Goal: Find specific page/section: Find specific page/section

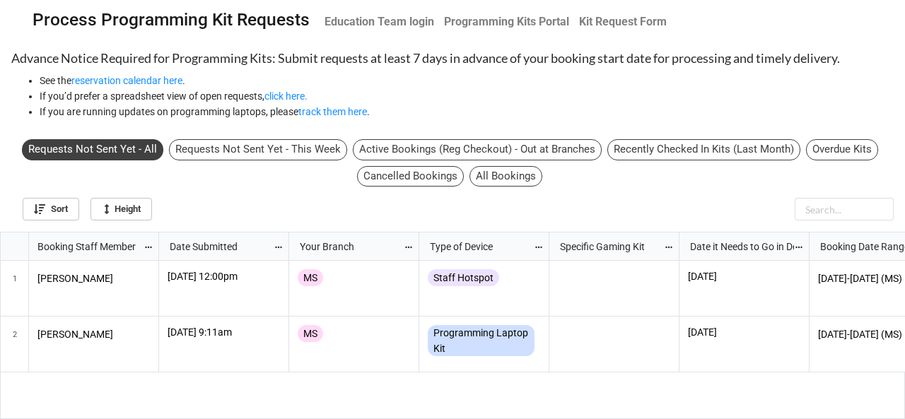
scroll to position [180, 897]
click at [392, 25] on b "Education Team login" at bounding box center [380, 21] width 110 height 13
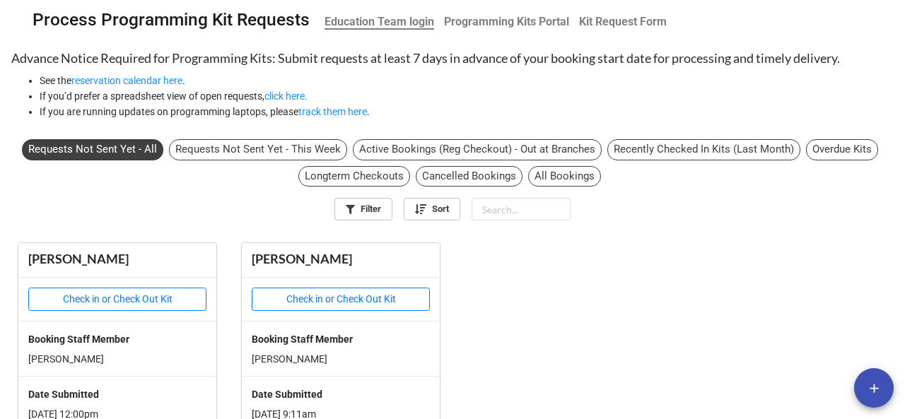
click at [506, 21] on b "Programming Kits Portal" at bounding box center [506, 21] width 125 height 13
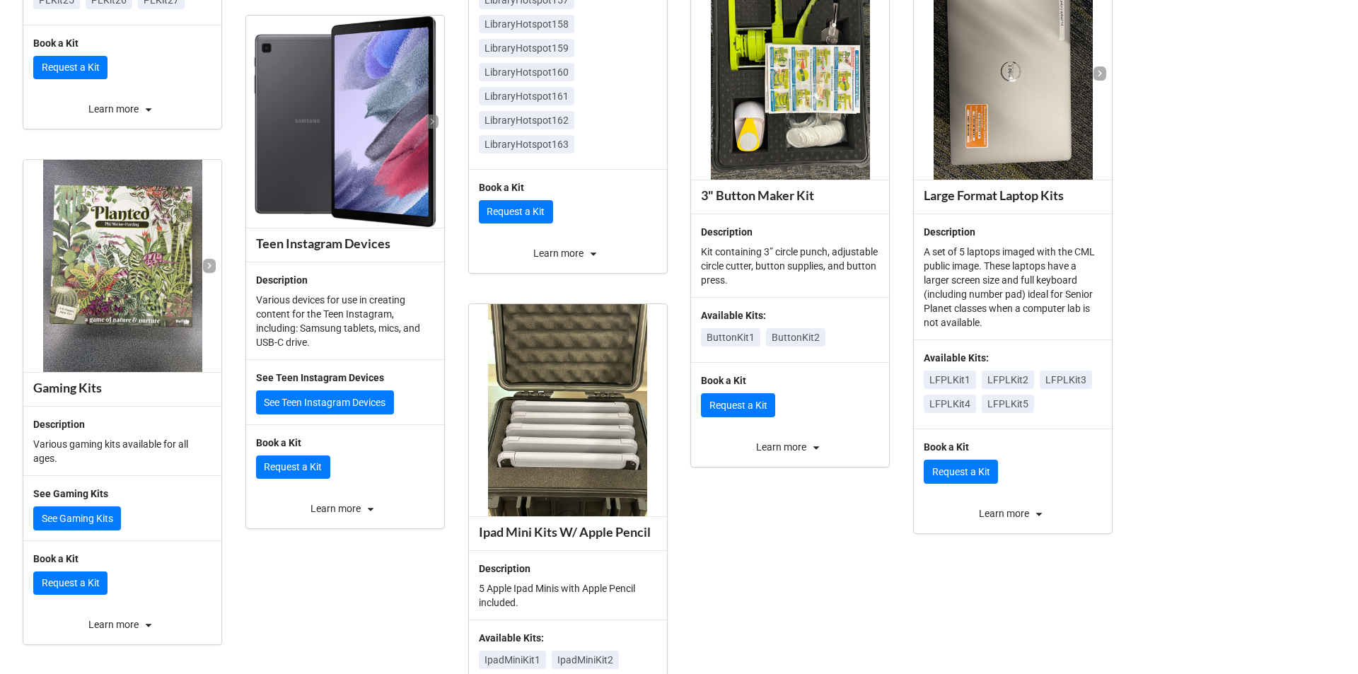
scroll to position [734, 0]
click at [74, 419] on link "See Gaming Kits" at bounding box center [77, 518] width 88 height 24
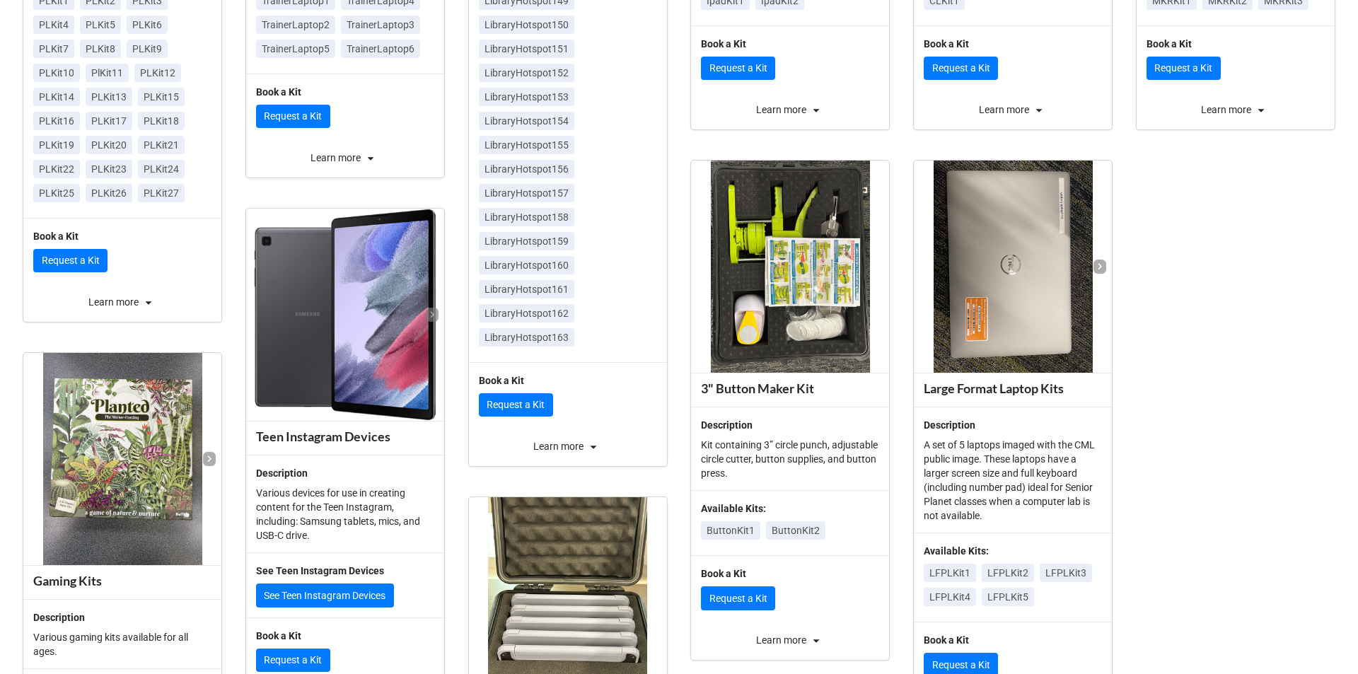
scroll to position [537, 0]
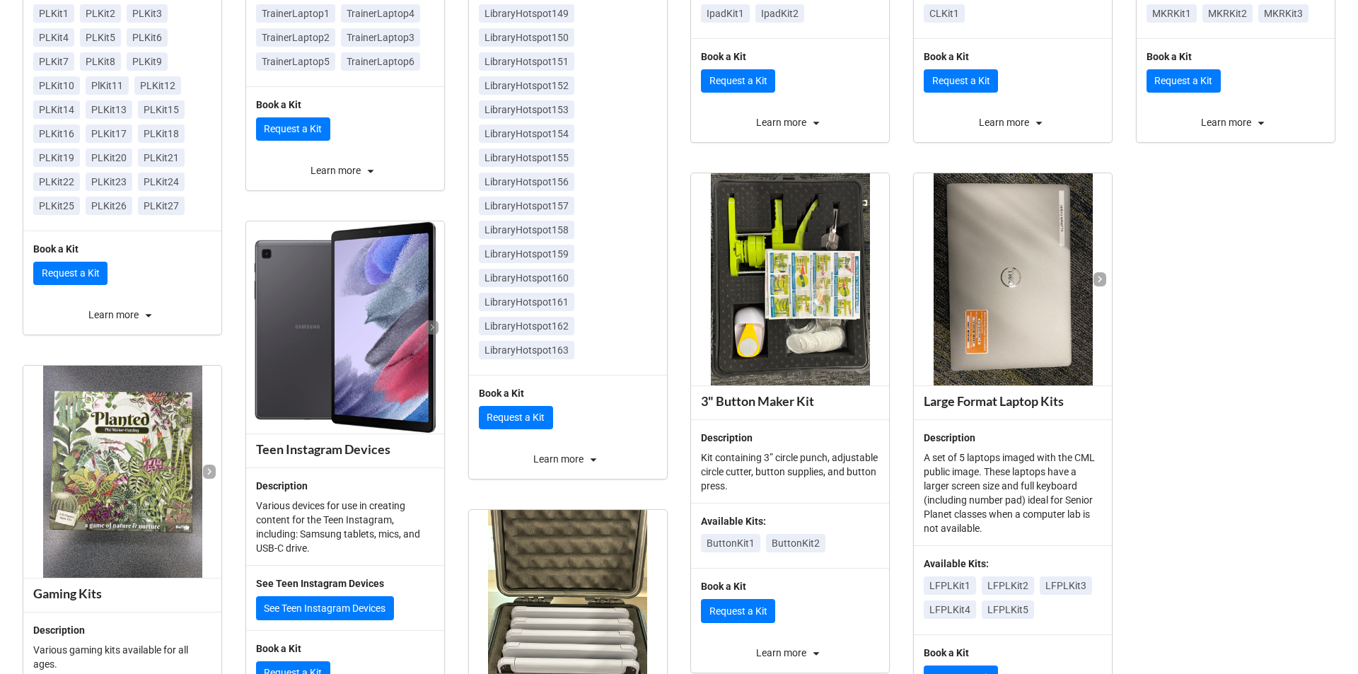
click at [802, 419] on p "Kit containing 3” circle punch, adjustable circle cutter, button supplies, and …" at bounding box center [790, 471] width 178 height 42
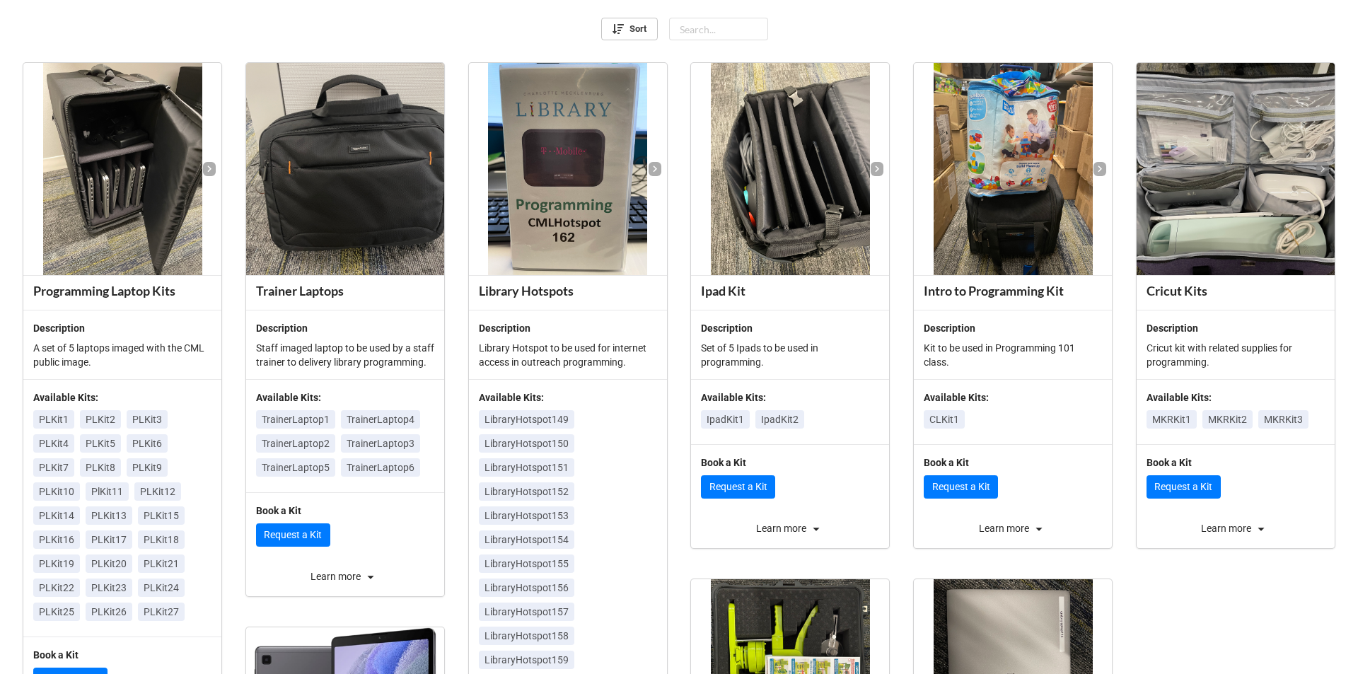
scroll to position [121, 0]
